Goal: Task Accomplishment & Management: Manage account settings

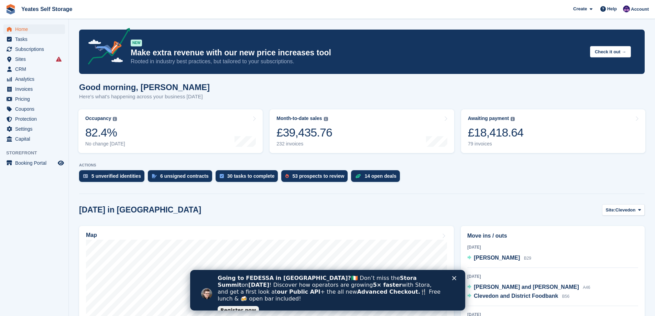
click at [454, 279] on icon "Close" at bounding box center [454, 278] width 4 height 4
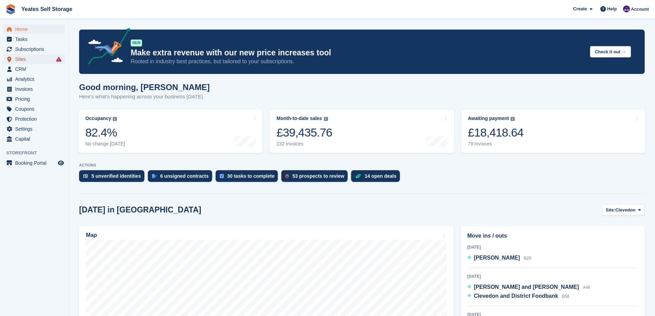
click at [22, 61] on span "Sites" at bounding box center [35, 59] width 41 height 10
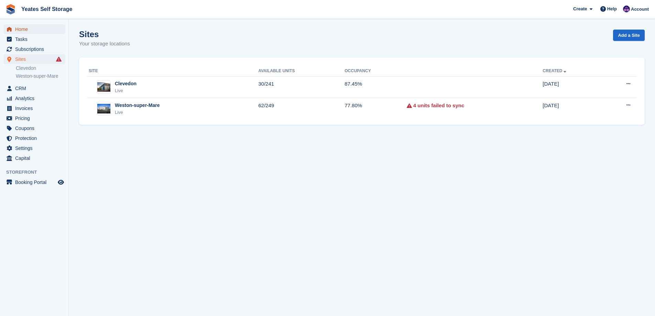
click at [22, 28] on span "Home" at bounding box center [35, 29] width 41 height 10
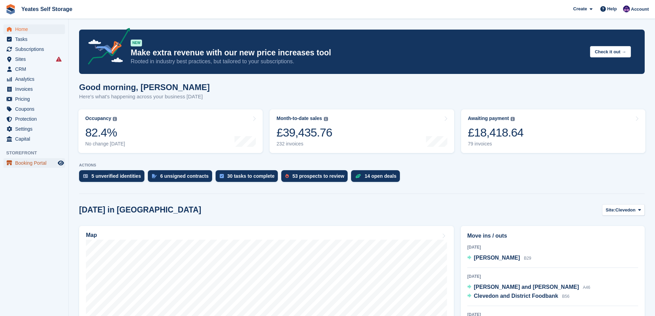
click at [29, 161] on span "Booking Portal" at bounding box center [35, 163] width 41 height 10
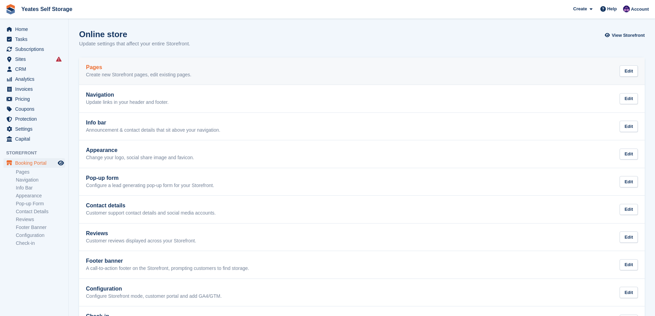
click at [94, 74] on p "Create new Storefront pages, edit existing pages." at bounding box center [139, 75] width 106 height 6
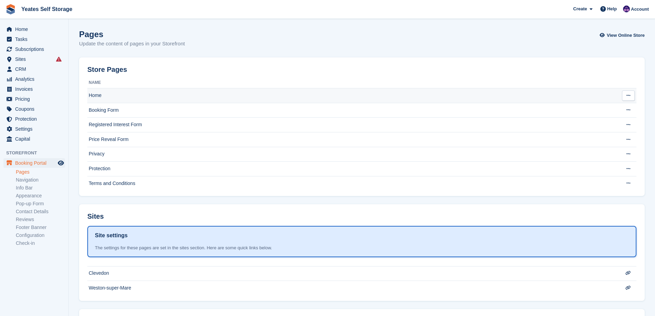
click at [95, 95] on td "Home" at bounding box center [348, 95] width 522 height 15
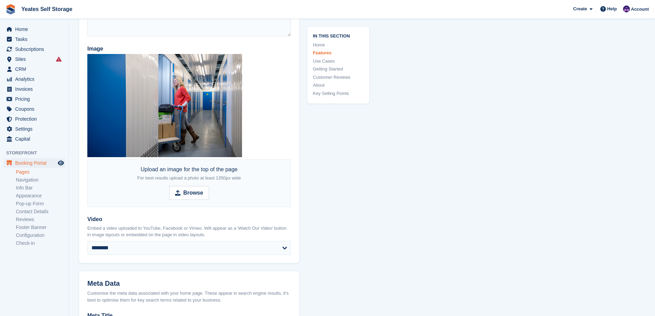
scroll to position [69, 0]
